Goal: Task Accomplishment & Management: Use online tool/utility

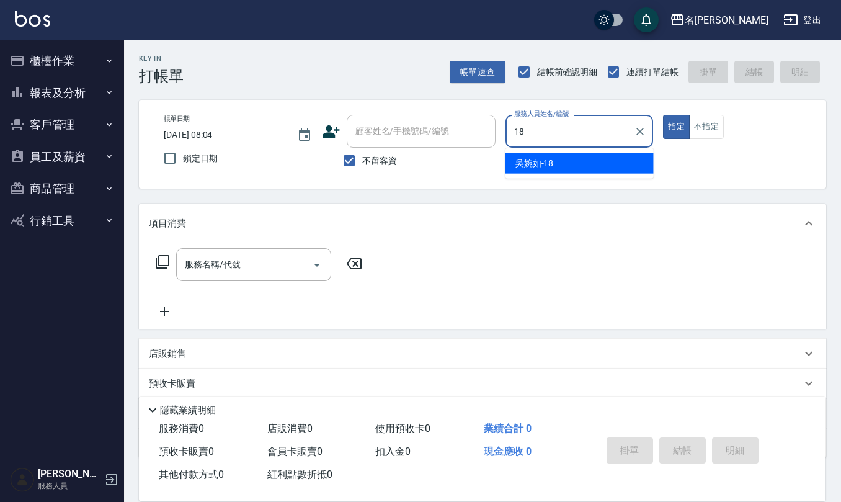
type input "[PERSON_NAME]-18"
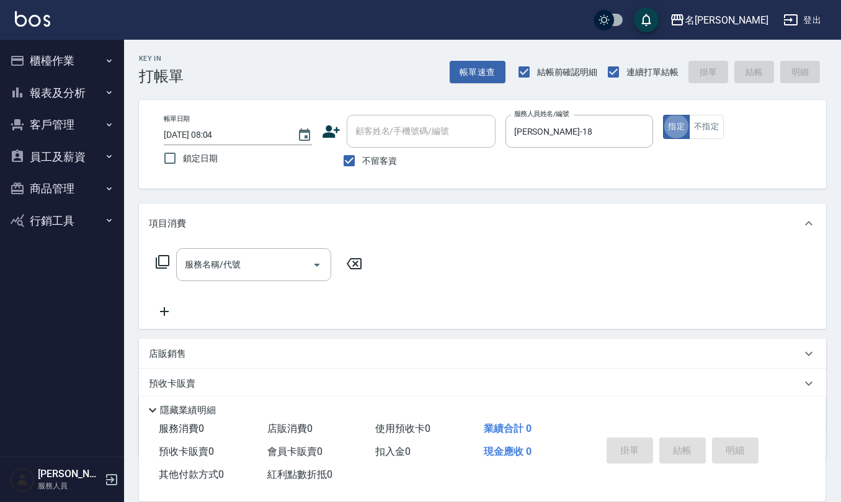
type button "true"
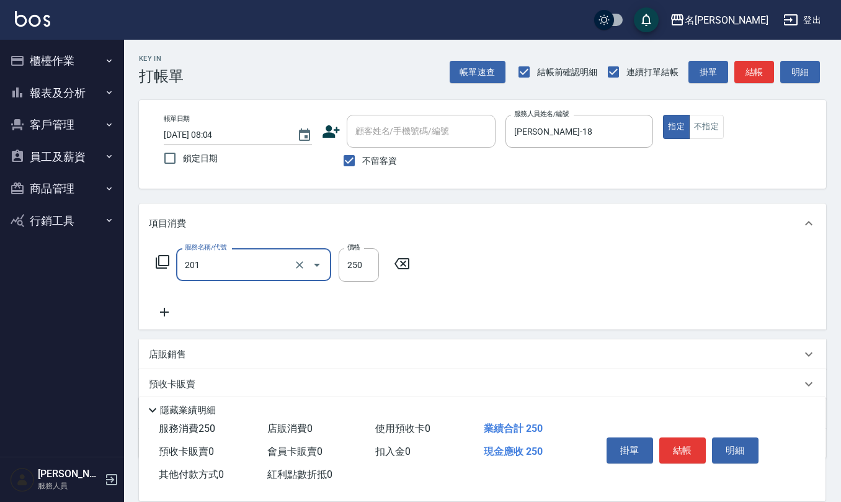
type input "洗髮(201)"
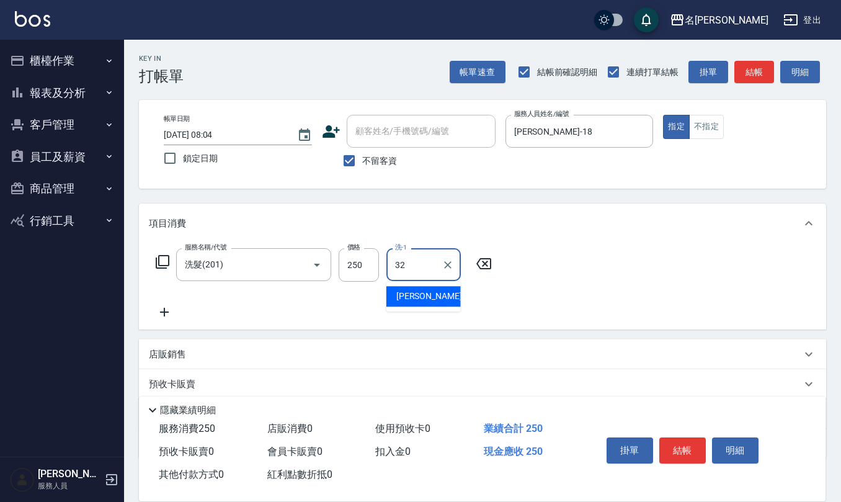
type input "[PERSON_NAME]-32"
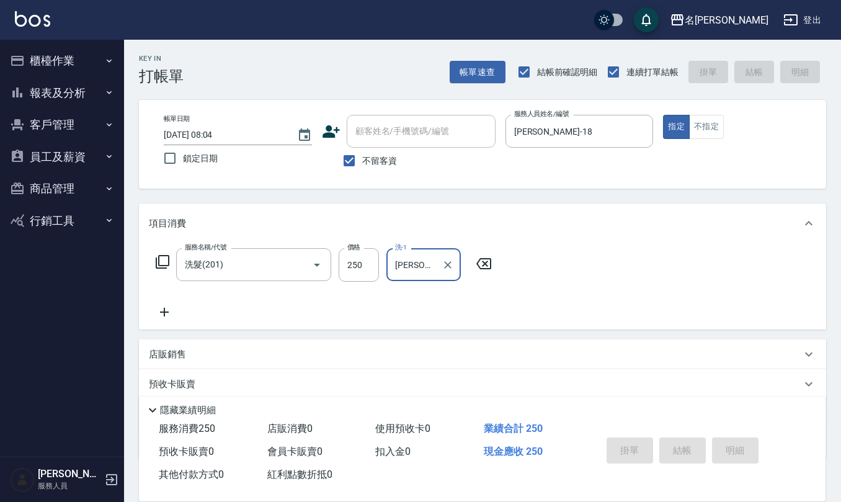
type input "[DATE] 13:46"
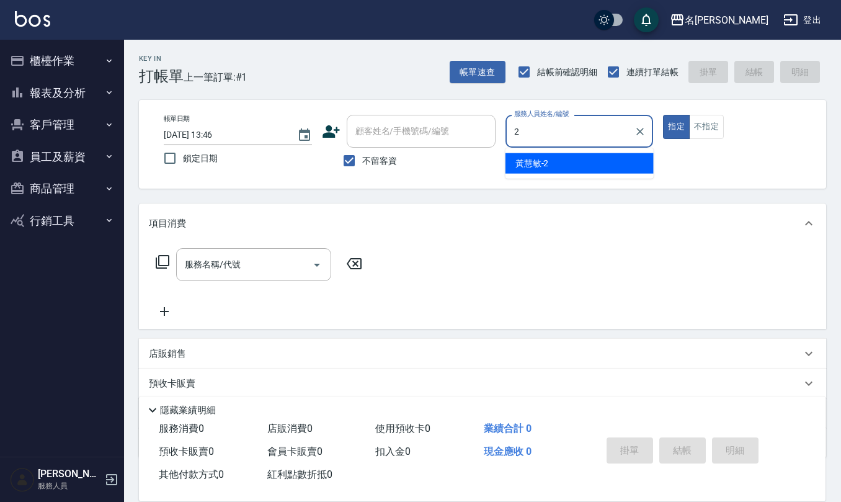
type input "[PERSON_NAME]-2"
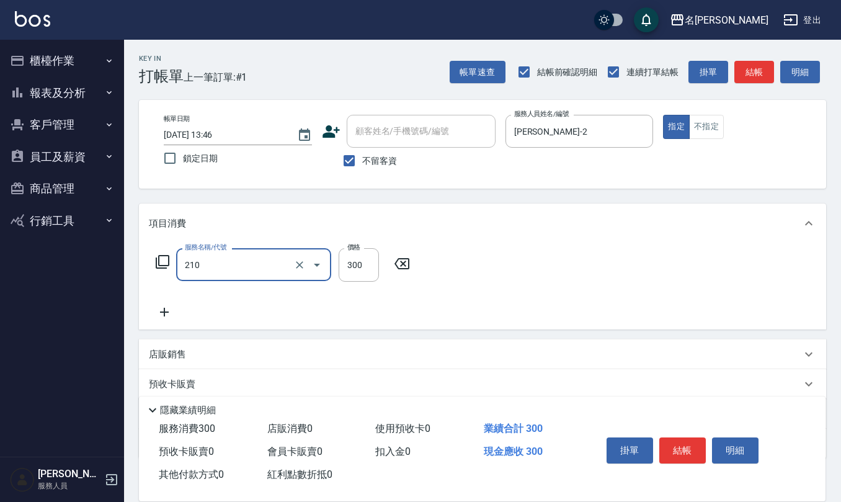
type input "歐娜洗髮精(210)"
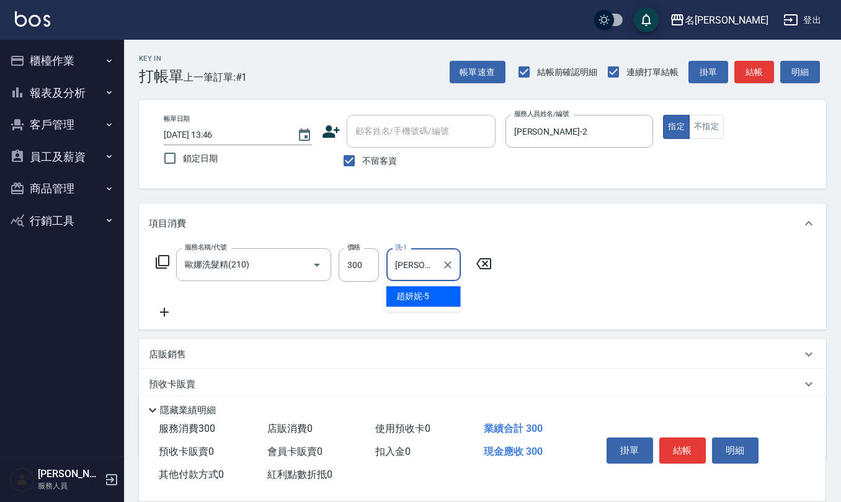
type input "[PERSON_NAME]5"
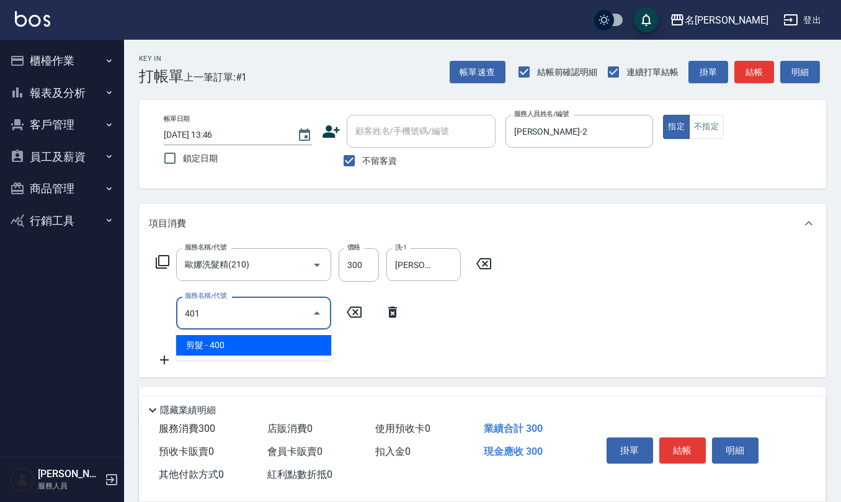
type input "剪髮(401)"
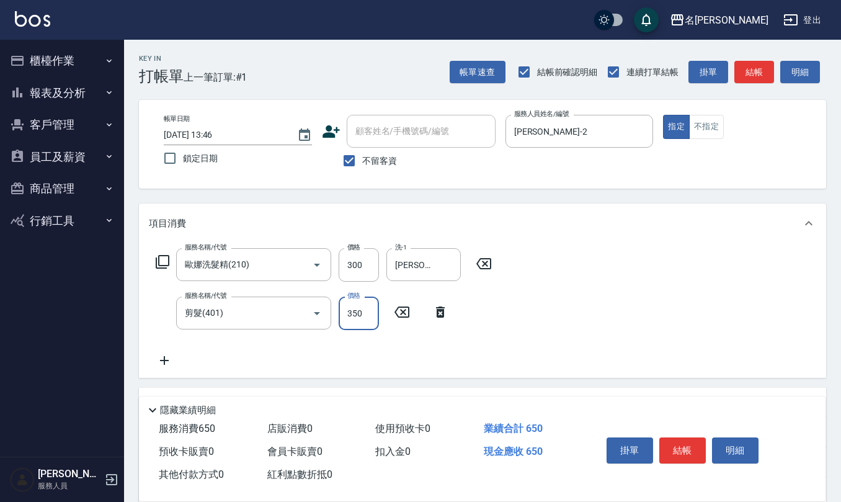
type input "350"
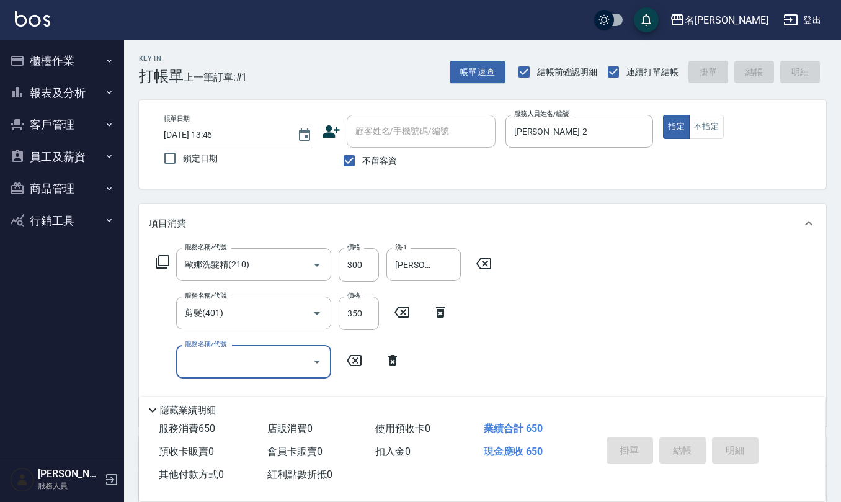
type input "[DATE] 13:47"
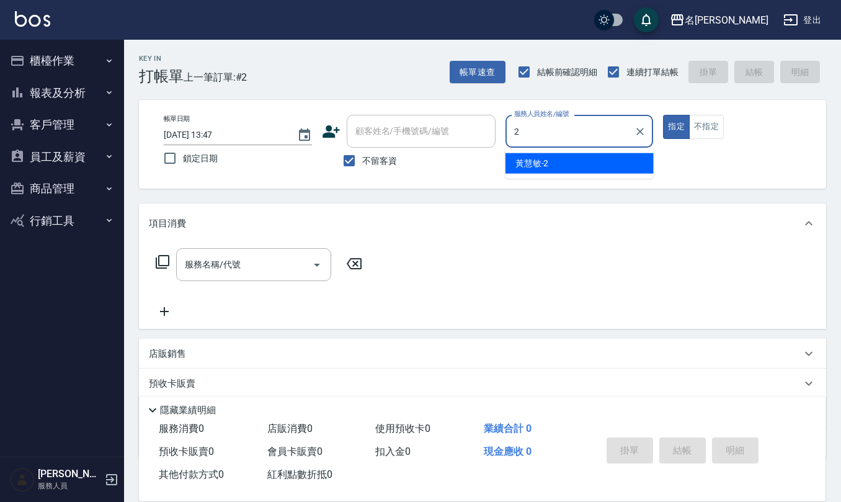
type input "[PERSON_NAME]-2"
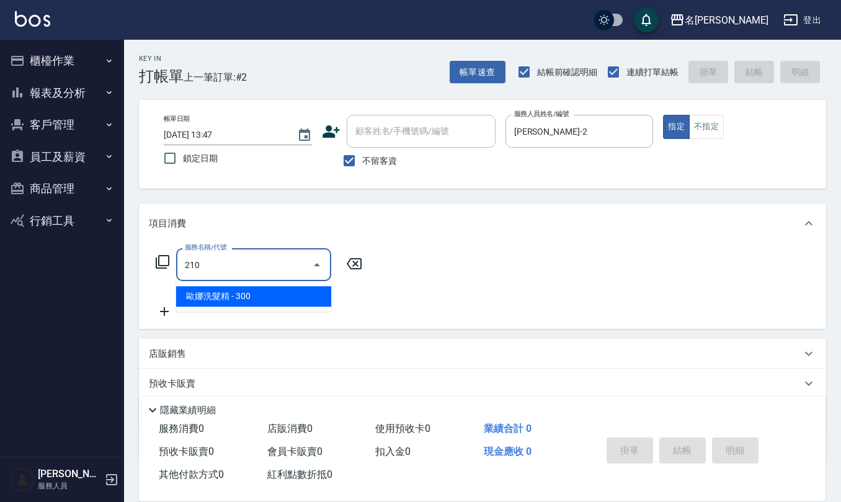
type input "歐娜洗髮精(210)"
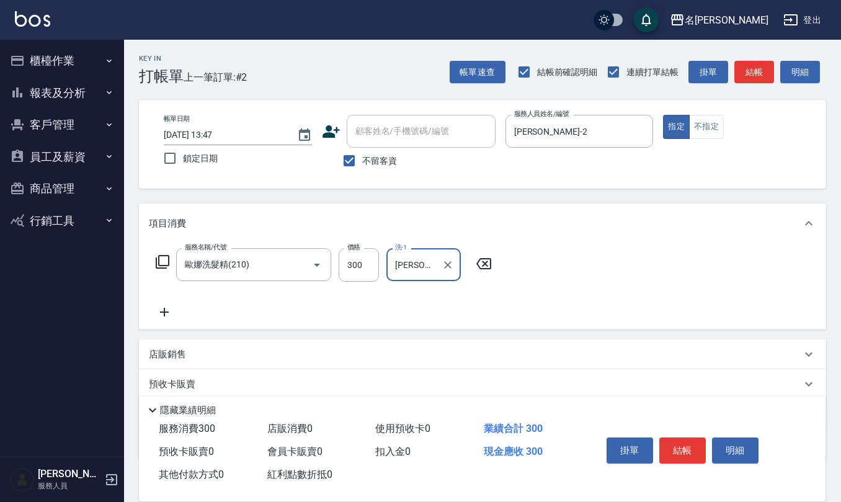
type input "[PERSON_NAME]-32"
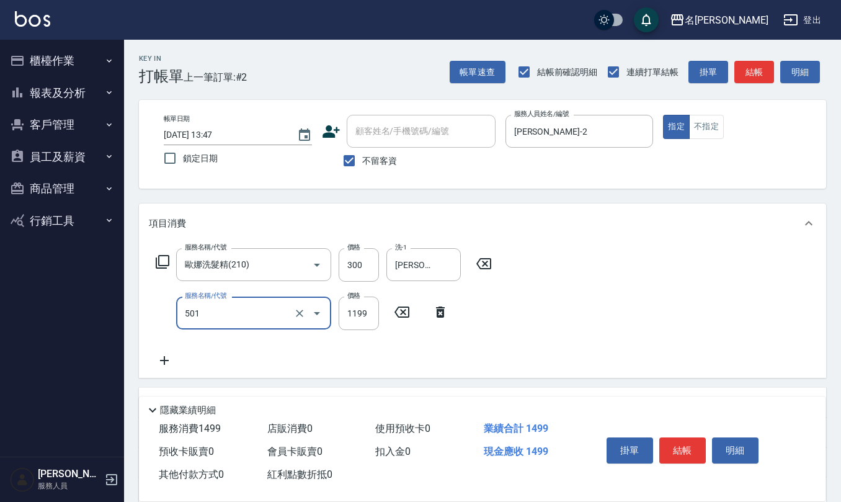
type input "染髮(501)"
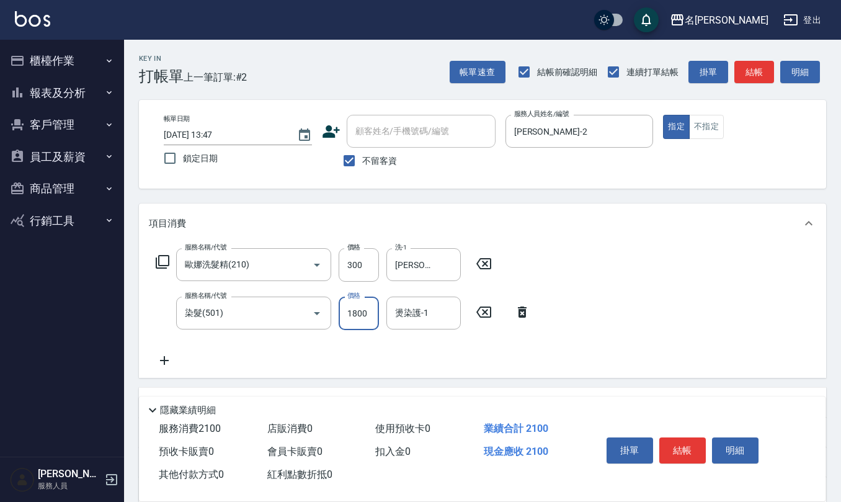
type input "1800"
type input "[PERSON_NAME]-32"
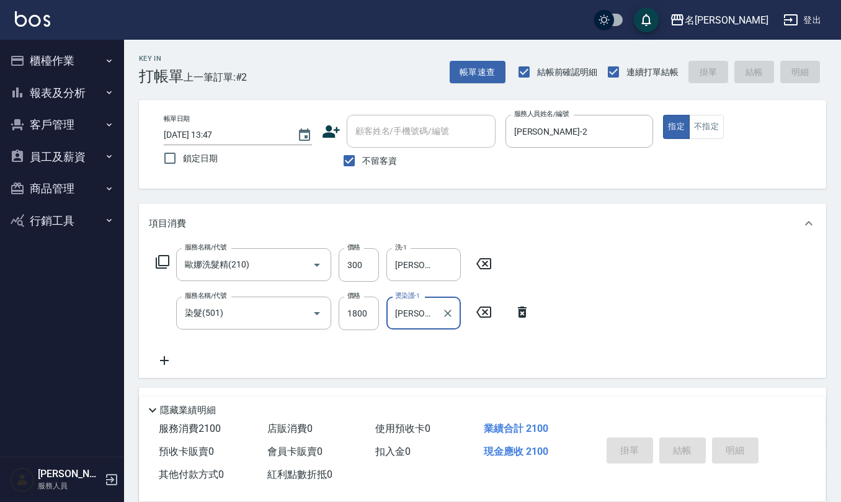
type input "[DATE] 13:48"
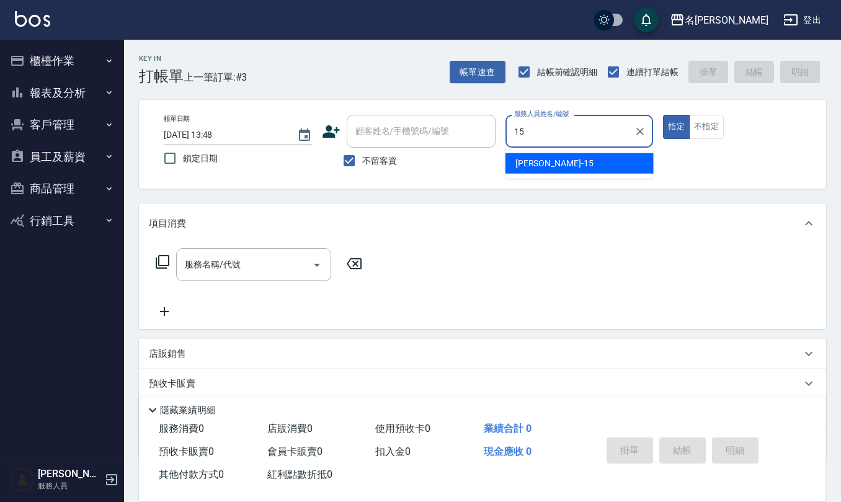
type input "[PERSON_NAME]-15"
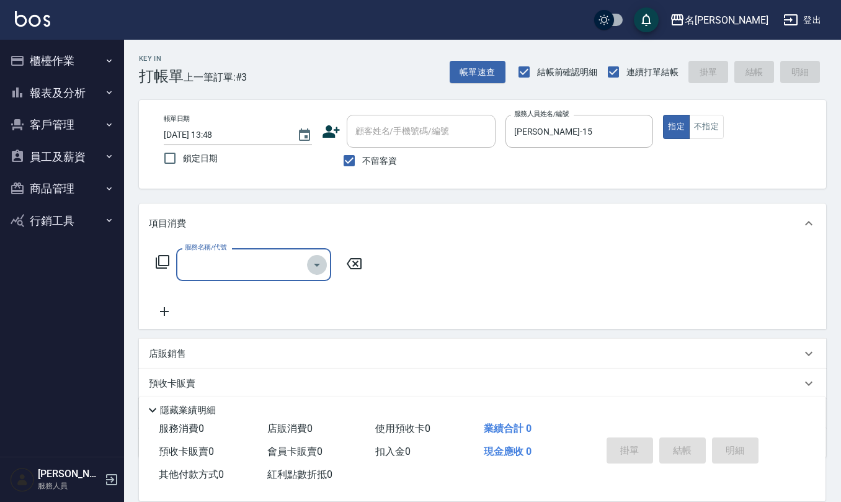
click at [318, 259] on icon "Open" at bounding box center [316, 264] width 15 height 15
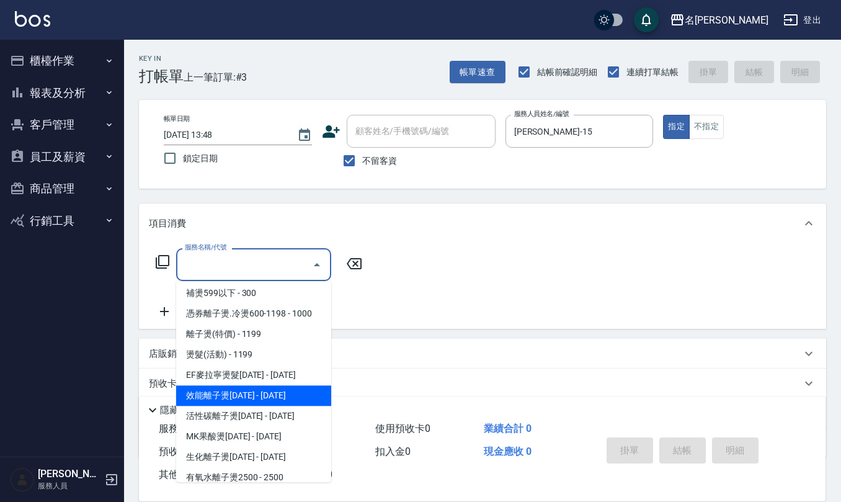
scroll to position [413, 0]
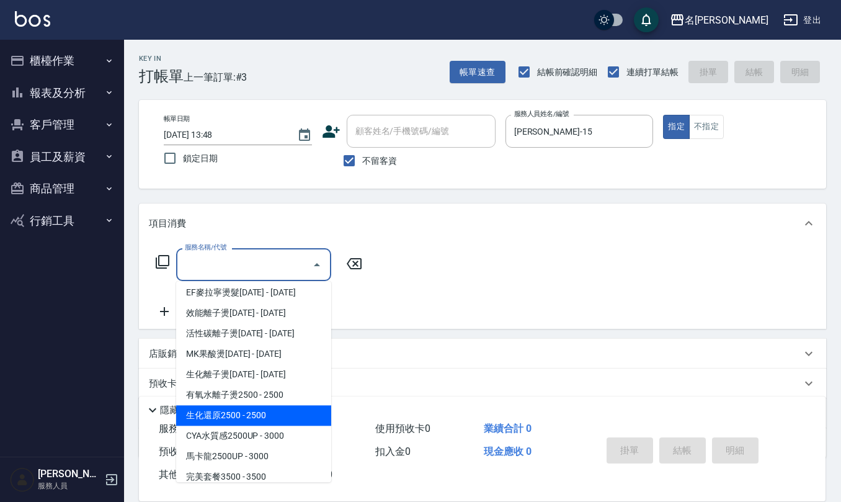
click at [283, 410] on span "生化還原2500 - 2500" at bounding box center [253, 415] width 155 height 20
type input "生化還原2500(313)"
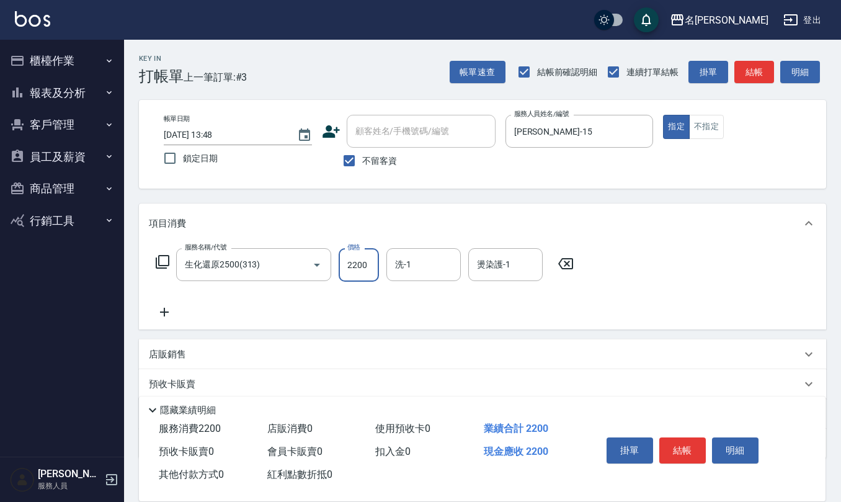
type input "2200"
type input "[PERSON_NAME]-20"
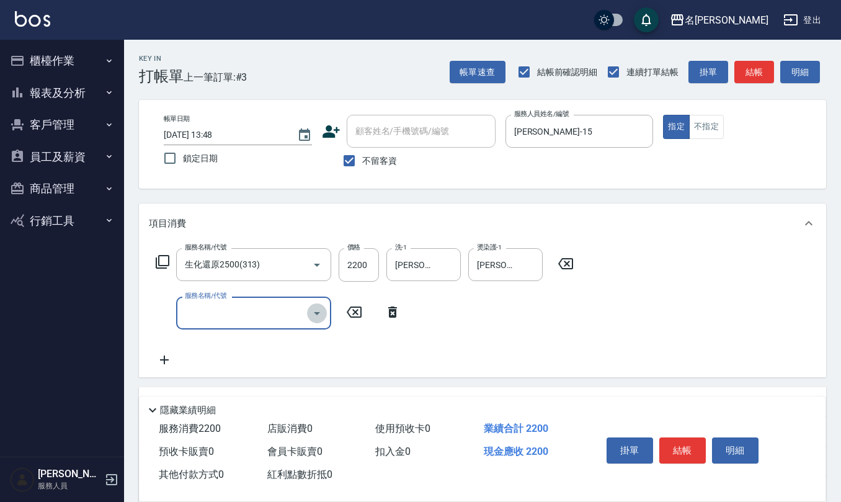
click at [321, 318] on icon "Open" at bounding box center [316, 313] width 15 height 15
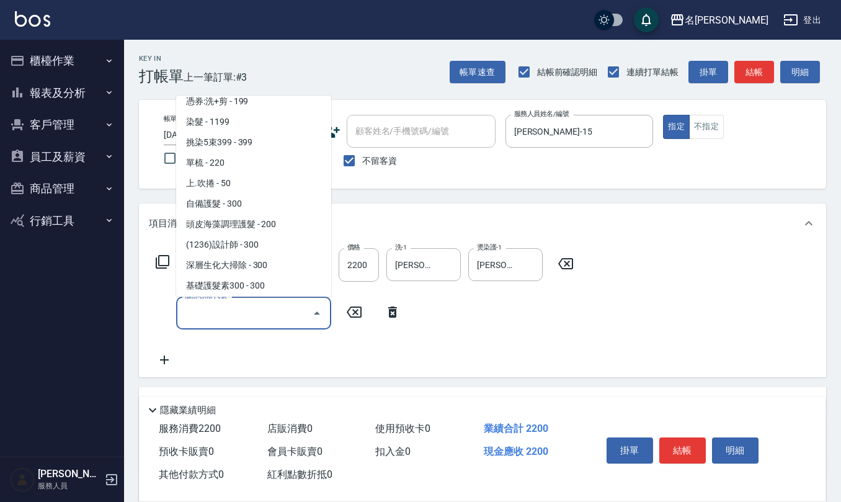
scroll to position [661, 0]
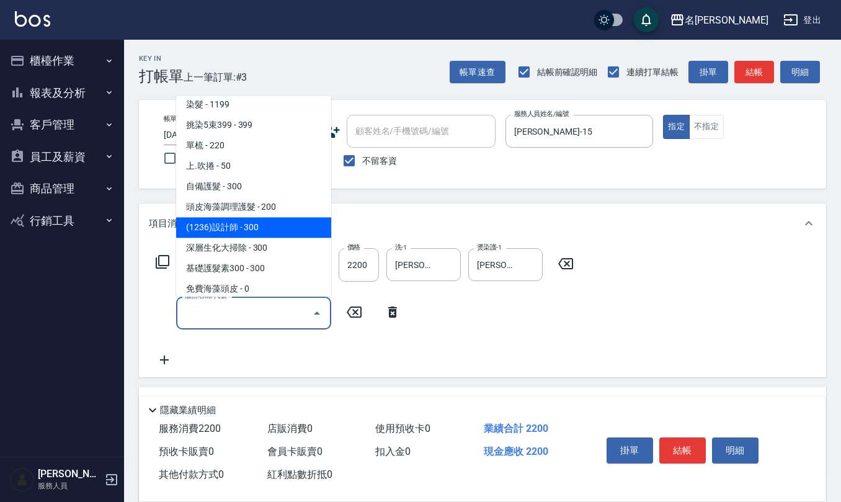
click at [264, 229] on span "(1236)設計師 - 300" at bounding box center [253, 228] width 155 height 20
type input "(1236)設計師(703)"
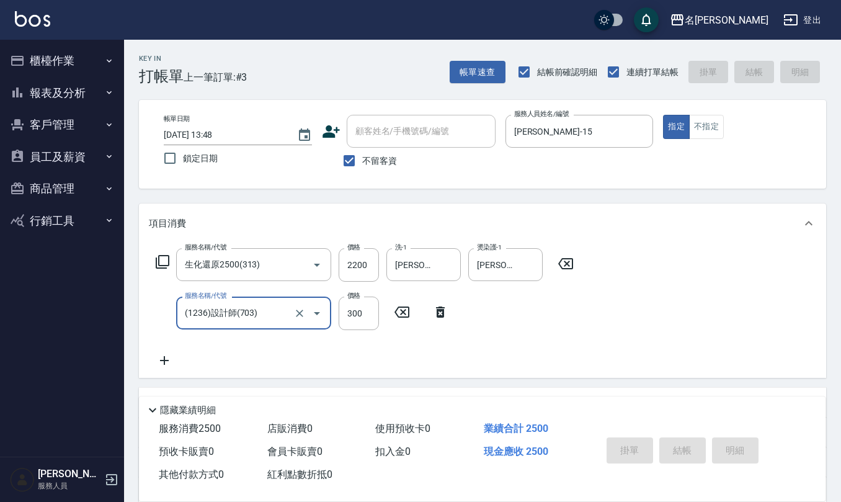
type input "[DATE] 13:49"
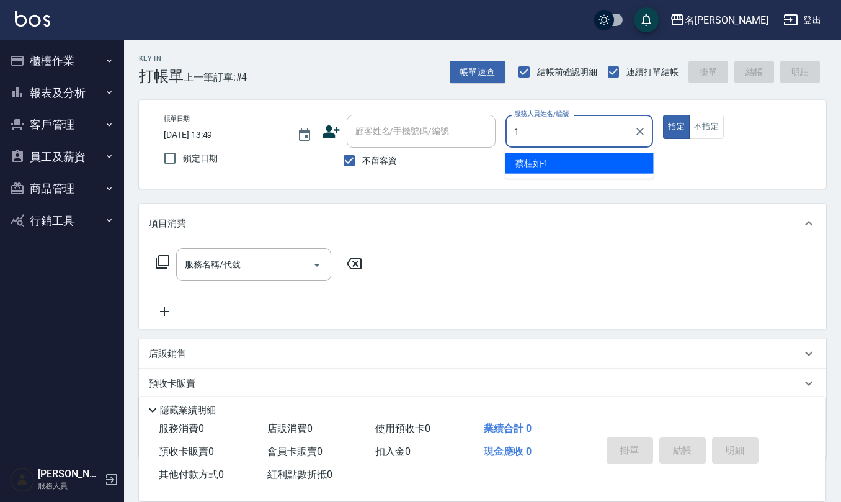
type input "[PERSON_NAME]1"
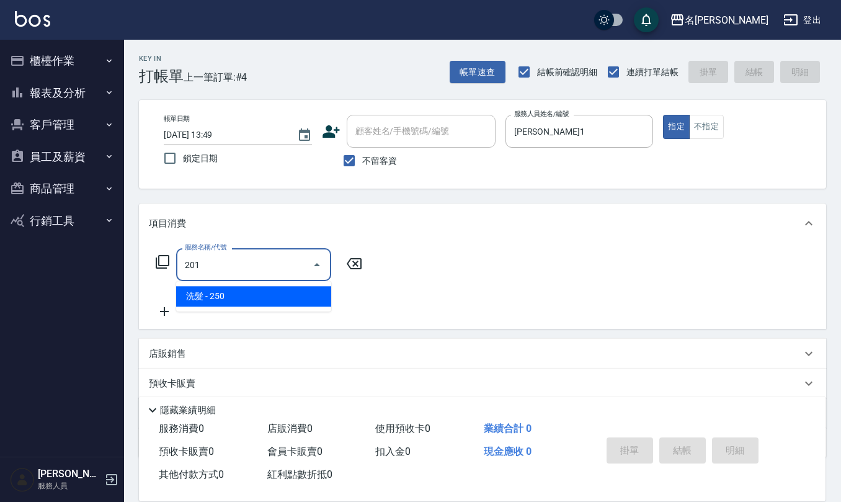
type input "洗髮(201)"
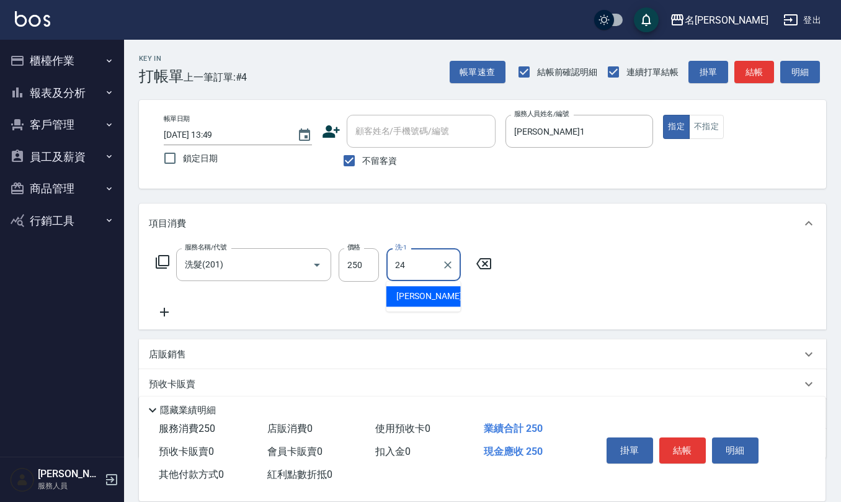
type input "[PERSON_NAME]-24"
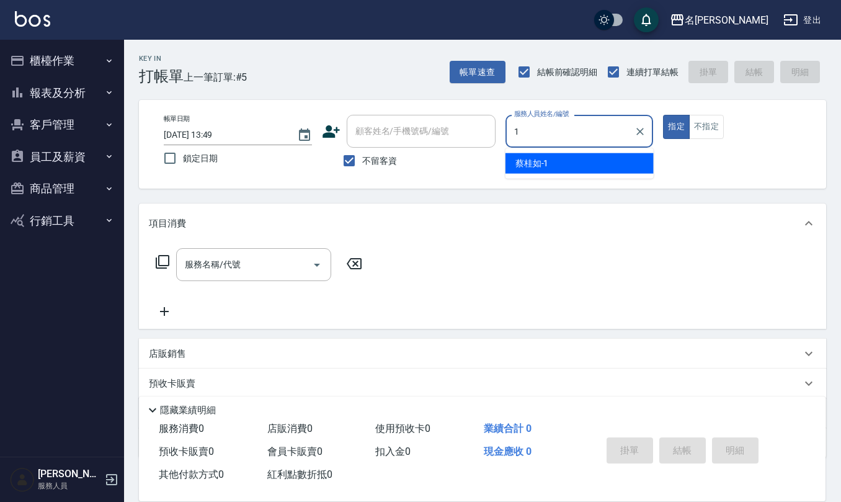
type input "[PERSON_NAME]1"
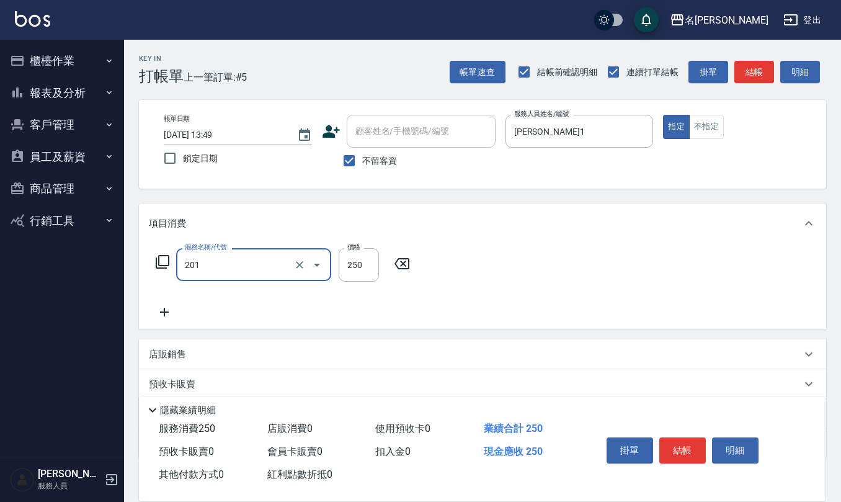
type input "洗髮(201)"
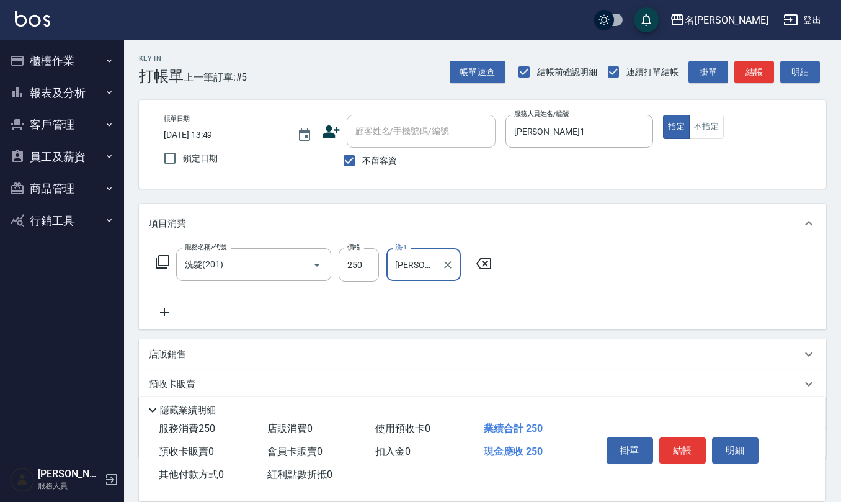
type input "[PERSON_NAME]-24"
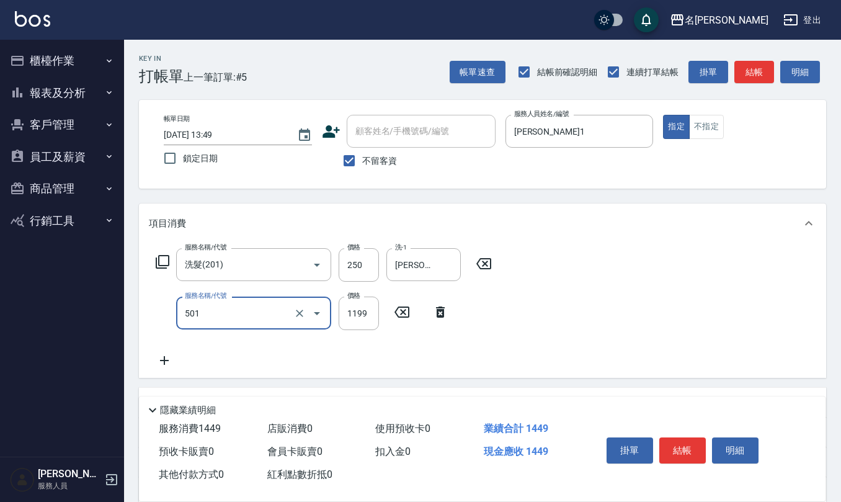
type input "染髮(501)"
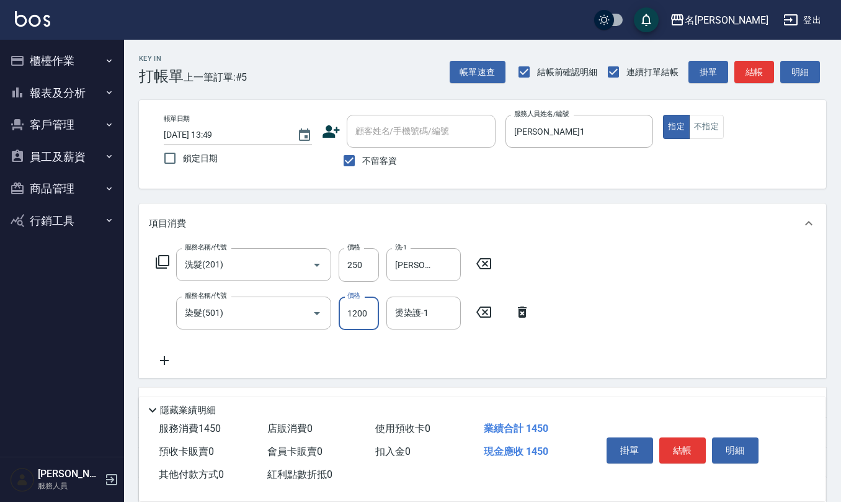
type input "1200"
type input "[PERSON_NAME]-24"
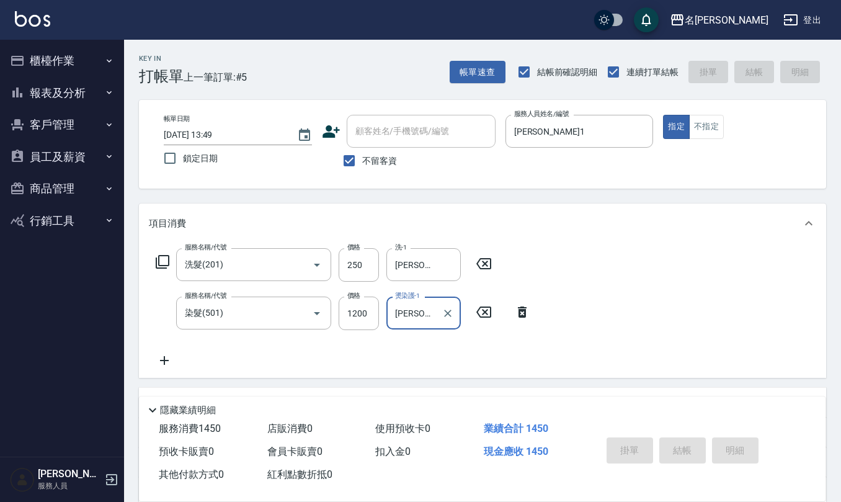
type input "[DATE] 13:50"
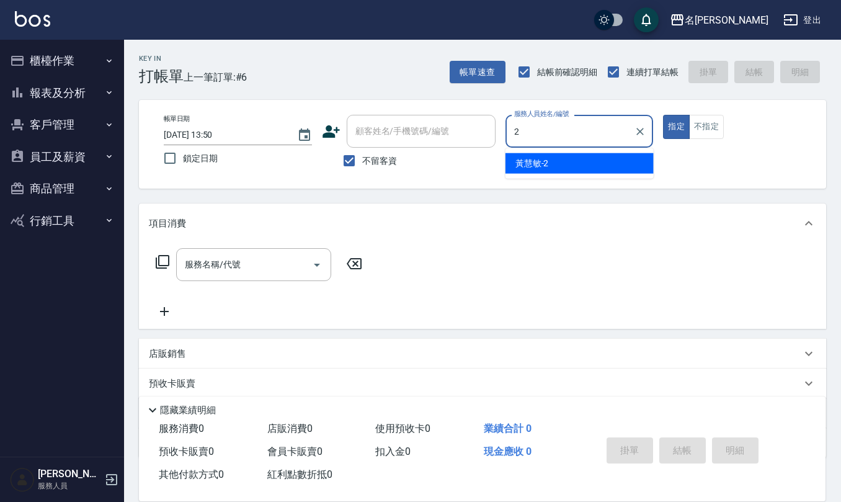
type input "[PERSON_NAME]-2"
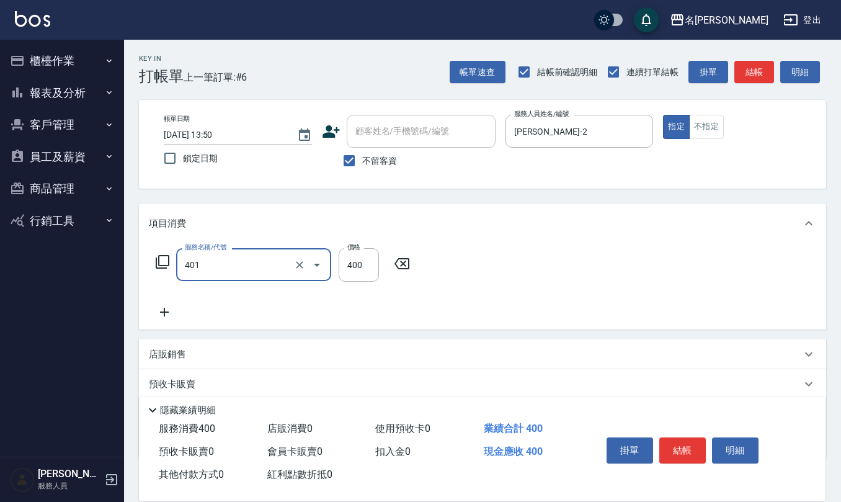
type input "剪髮(401)"
type input "320"
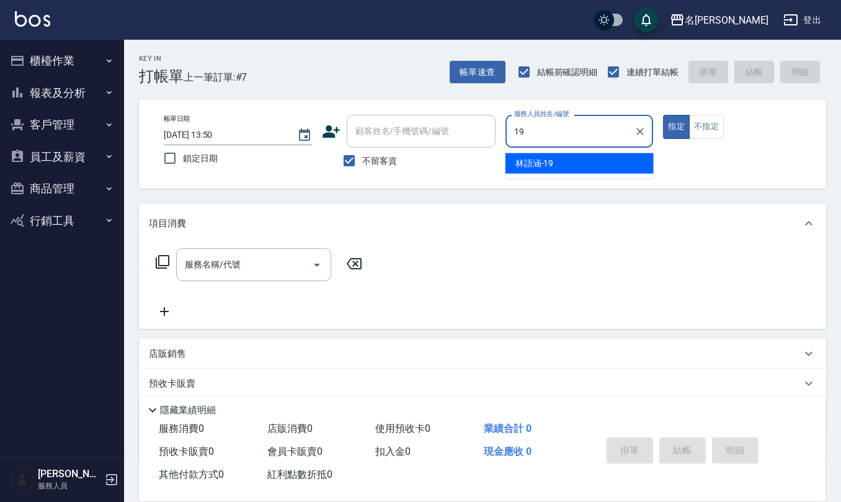
type input "[PERSON_NAME]-19"
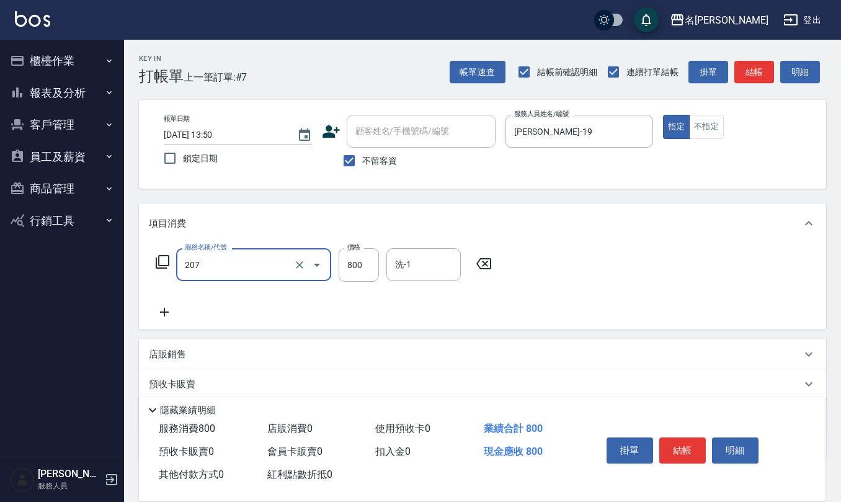
type input "清潔洗(207)"
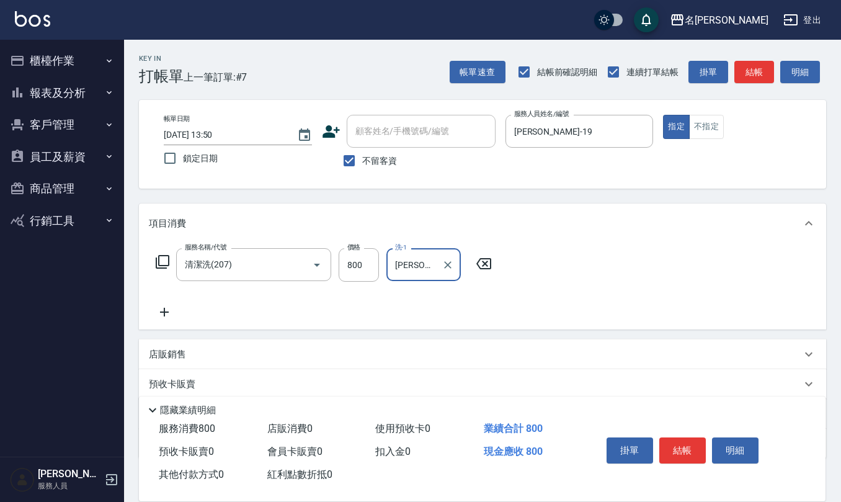
type input "[PERSON_NAME]-20"
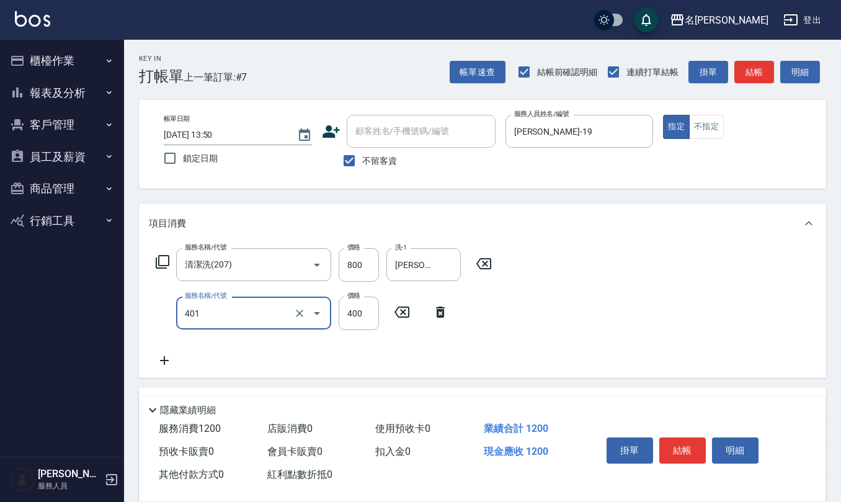
type input "剪髮(401)"
type input "500"
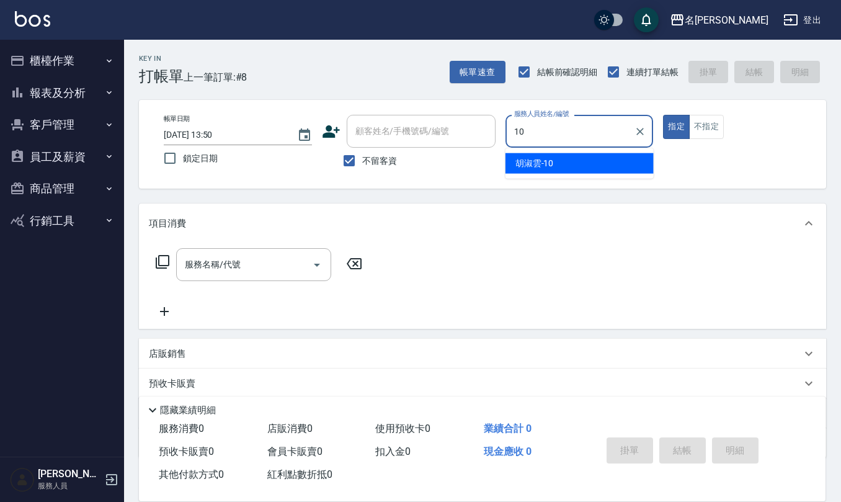
type input "[PERSON_NAME]-10"
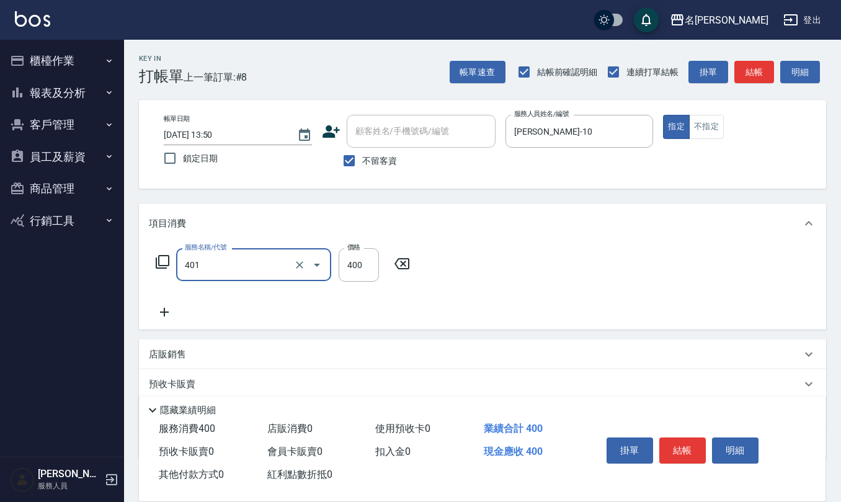
type input "剪髮(401)"
type input "360"
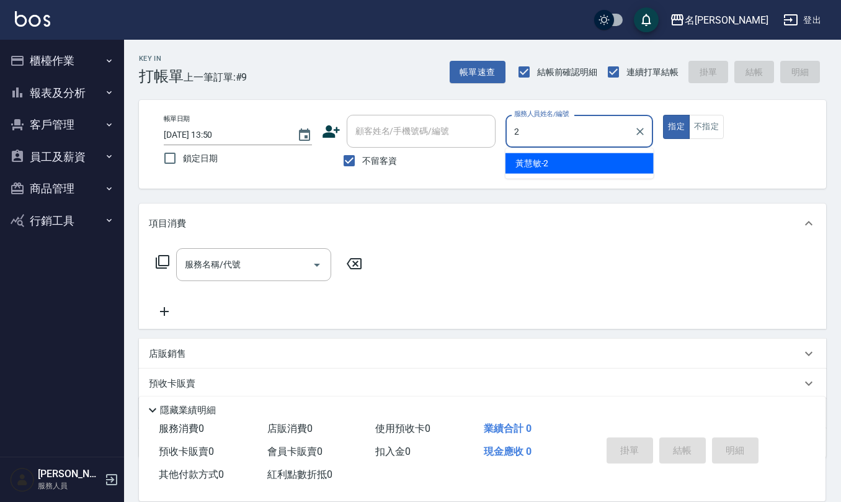
type input "[PERSON_NAME]-2"
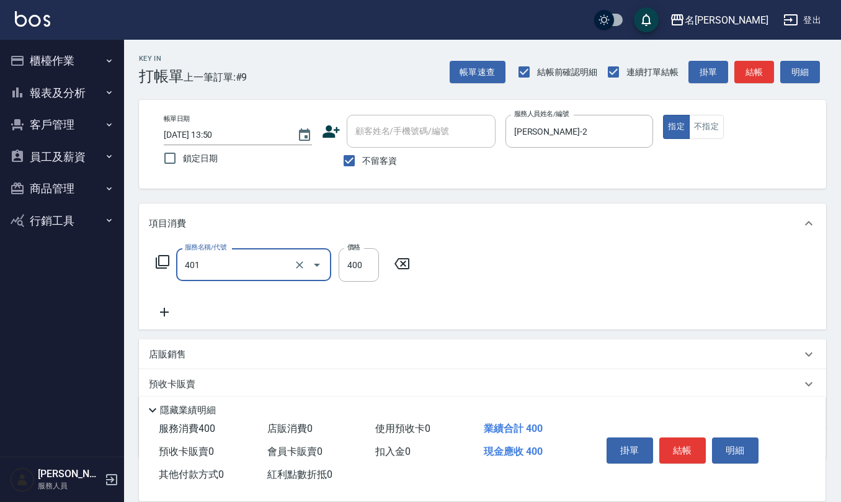
type input "剪髮(401)"
type input "320"
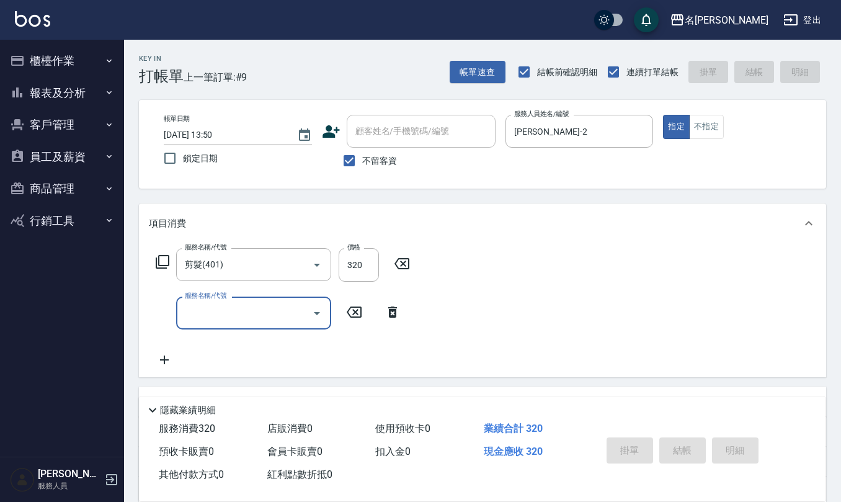
type input "[DATE] 13:51"
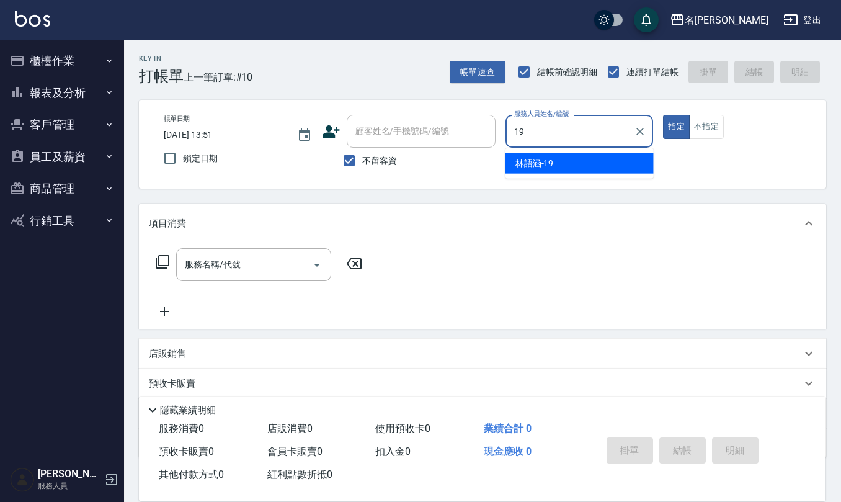
type input "[PERSON_NAME]-19"
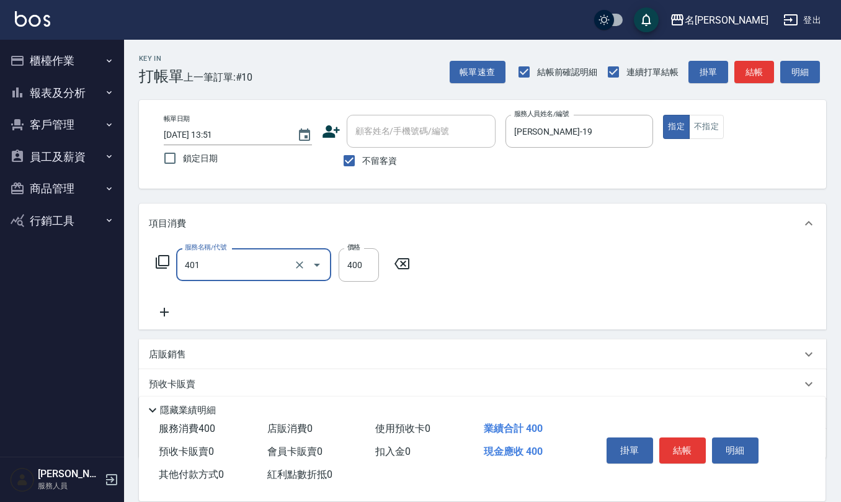
type input "剪髮(401)"
type input "500"
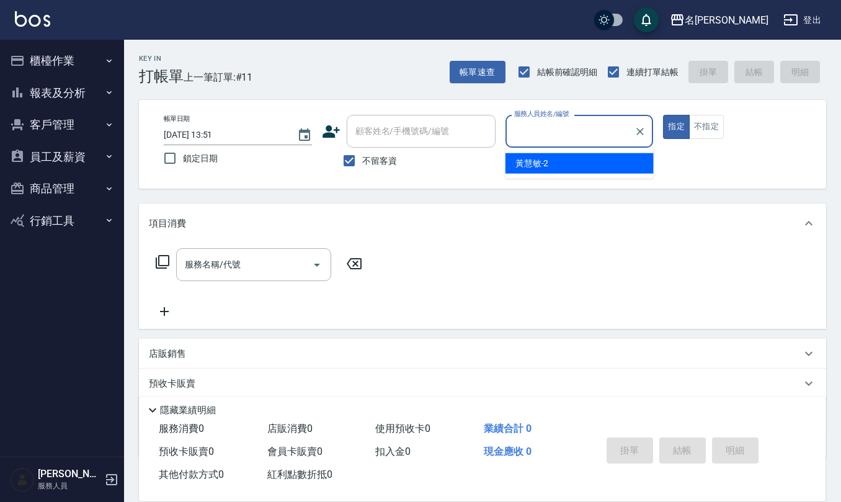
type input "2"
type input "[PERSON_NAME]-17"
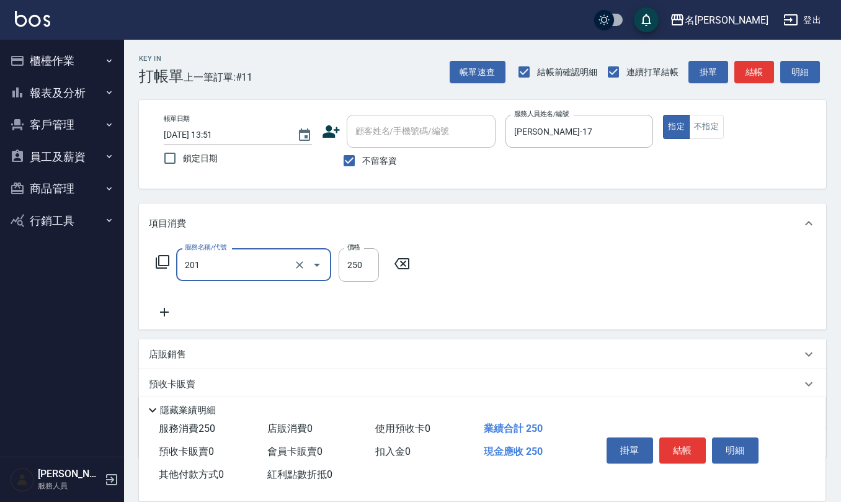
type input "洗髮(201)"
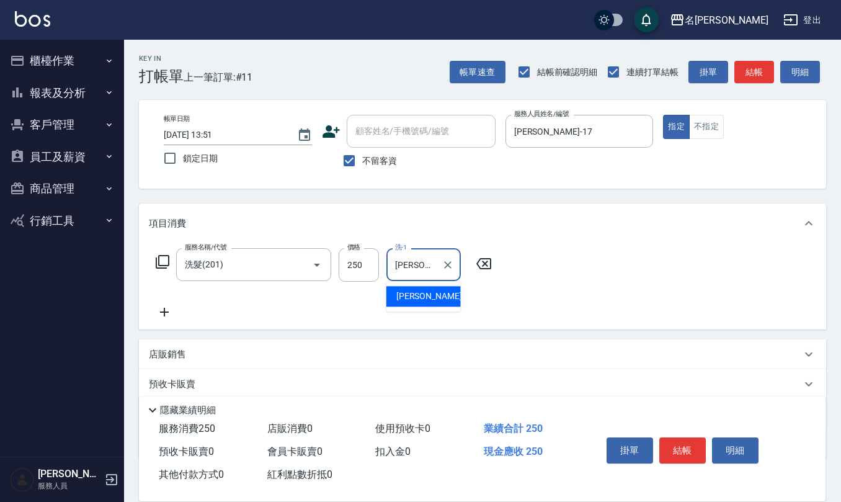
type input "[PERSON_NAME]-17"
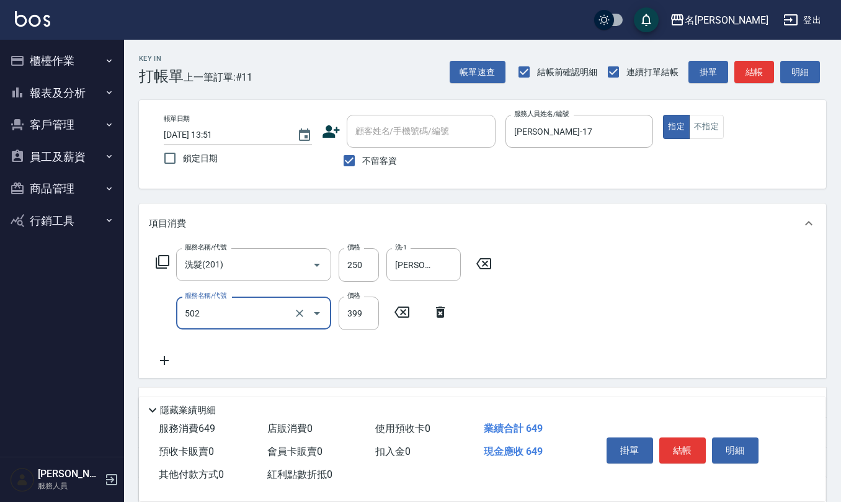
type input "挑染5束399(502)"
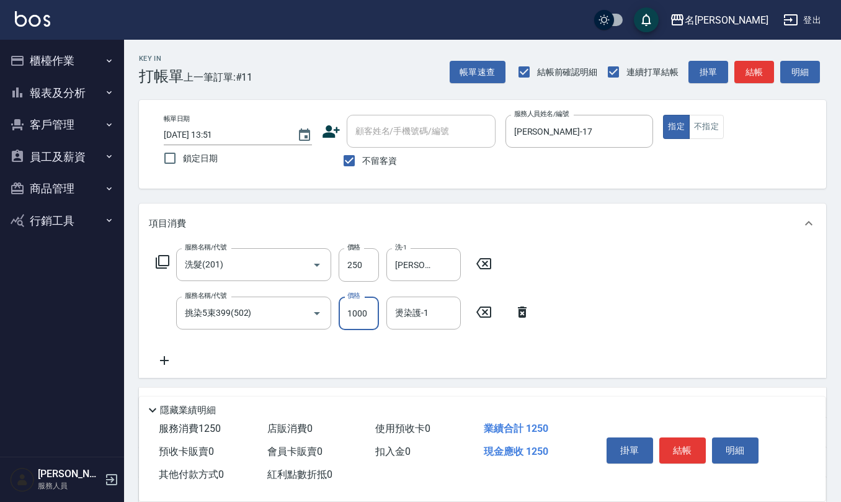
type input "1000"
type input "[PERSON_NAME]-17"
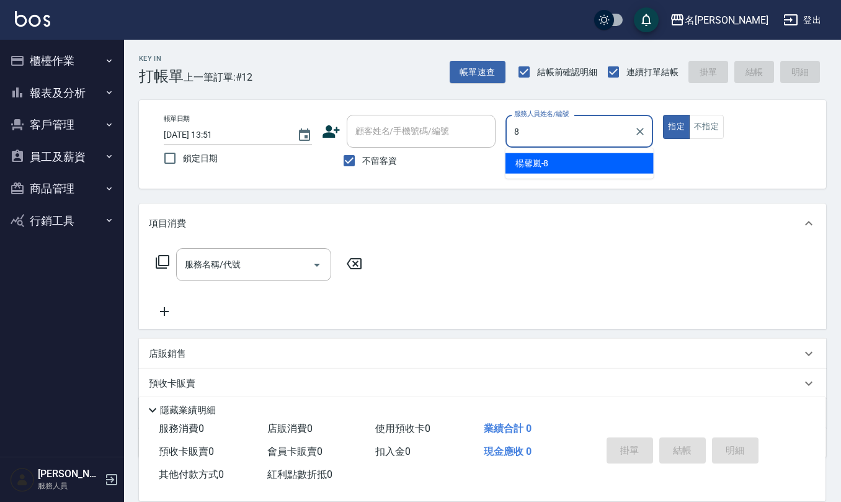
type input "[PERSON_NAME]-8"
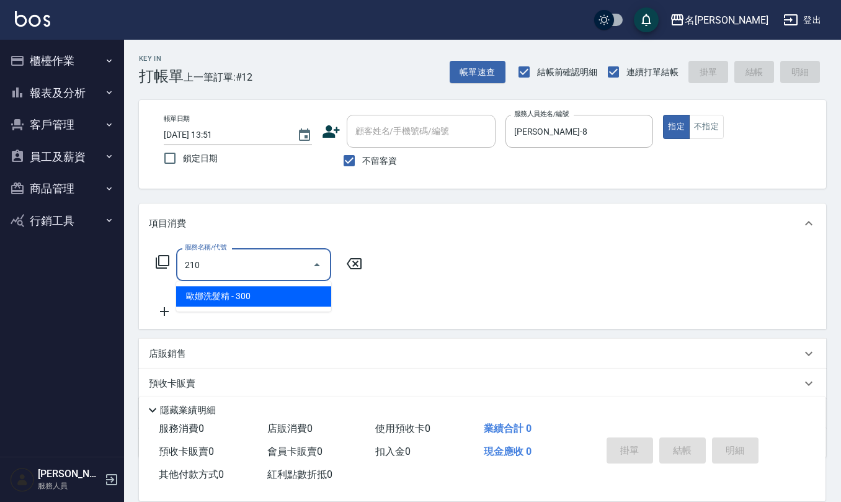
type input "歐娜洗髮精(210)"
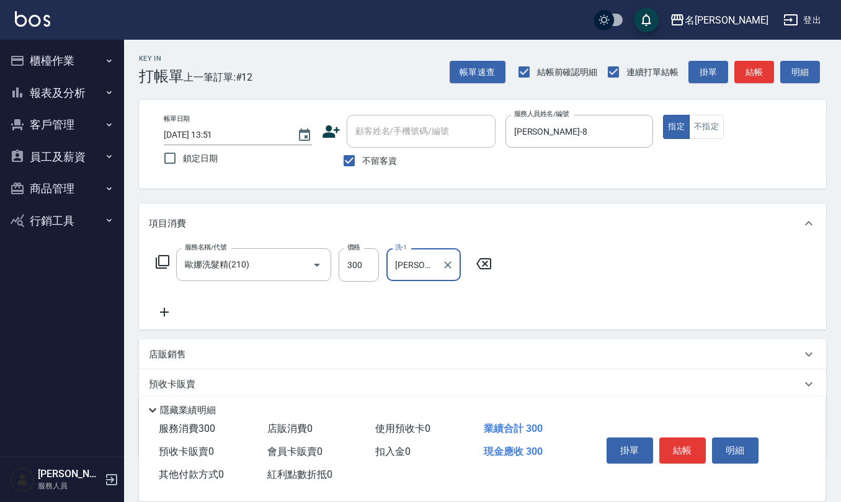
type input "[PERSON_NAME]5"
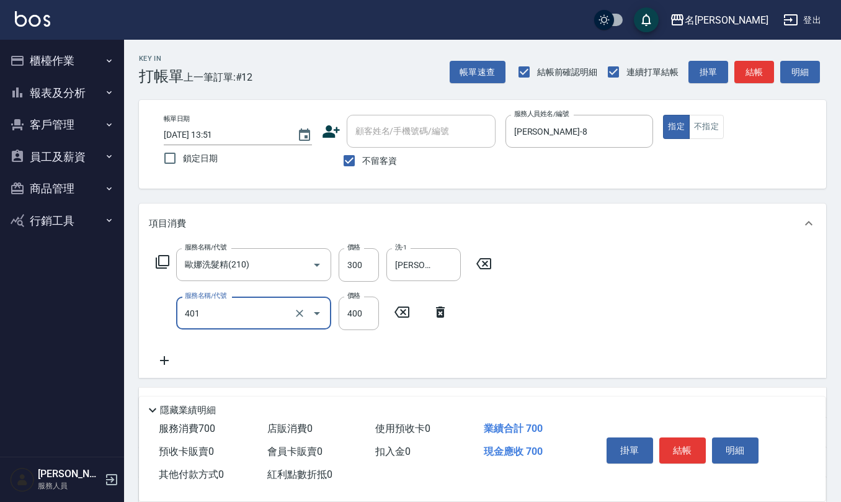
type input "剪髮(401)"
type input "300"
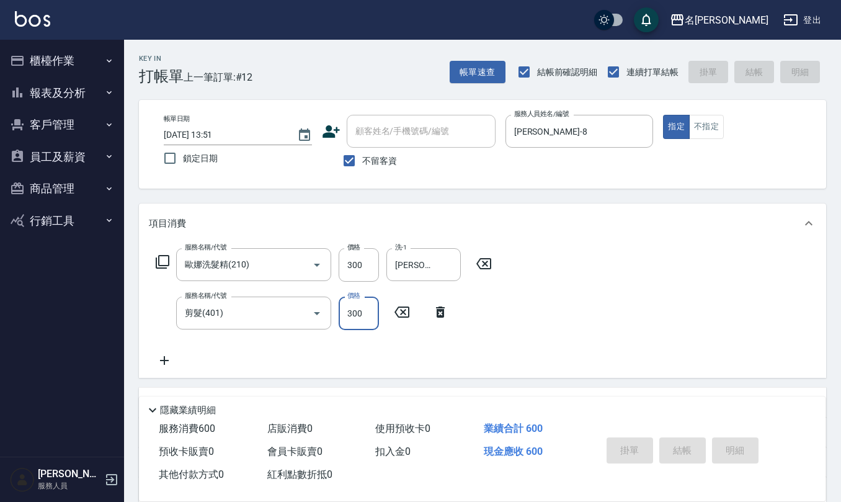
type input "[DATE] 13:52"
